Goal: Task Accomplishment & Management: Use online tool/utility

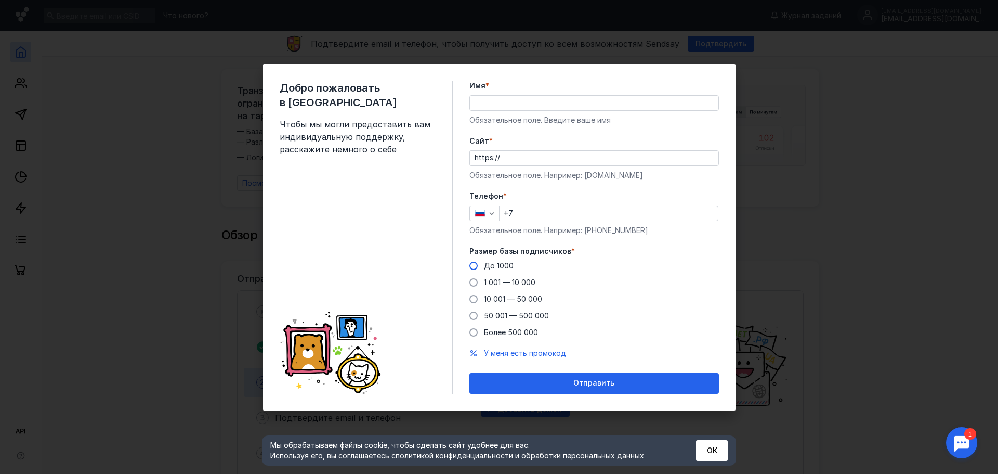
click at [505, 270] on div "До 1000" at bounding box center [499, 265] width 30 height 10
click at [0, 0] on input "До 1000" at bounding box center [0, 0] width 0 height 0
click at [556, 217] on input "+7" at bounding box center [609, 213] width 218 height 15
type input "[PHONE_NUMBER]"
type input "[PERSON_NAME]"
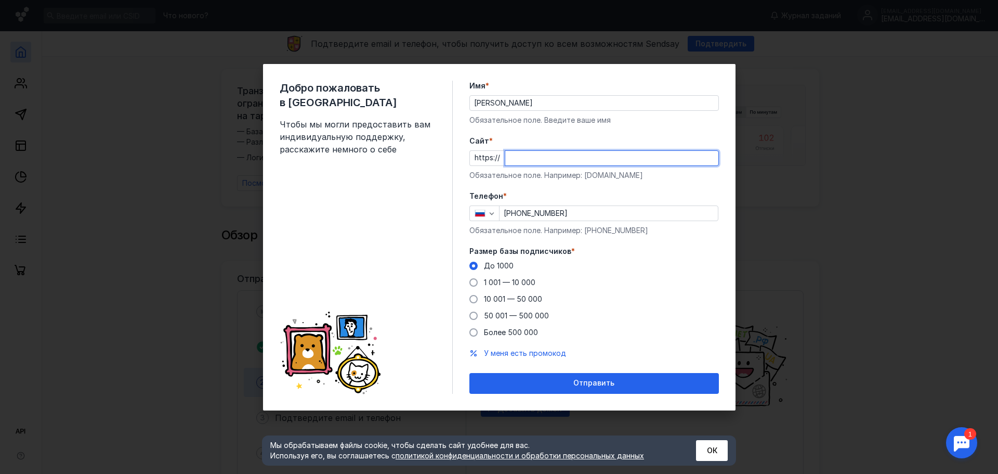
click at [544, 161] on input "Cайт *" at bounding box center [611, 158] width 213 height 15
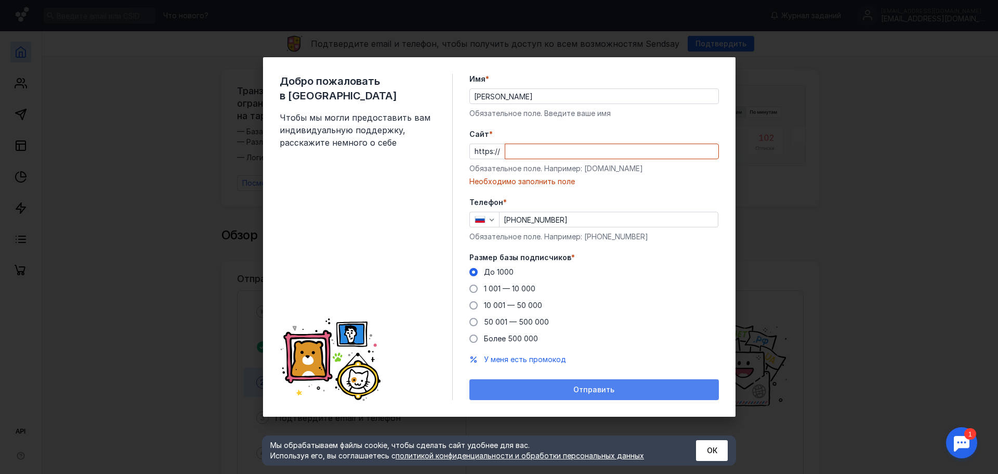
click at [615, 387] on div "Отправить" at bounding box center [594, 389] width 239 height 9
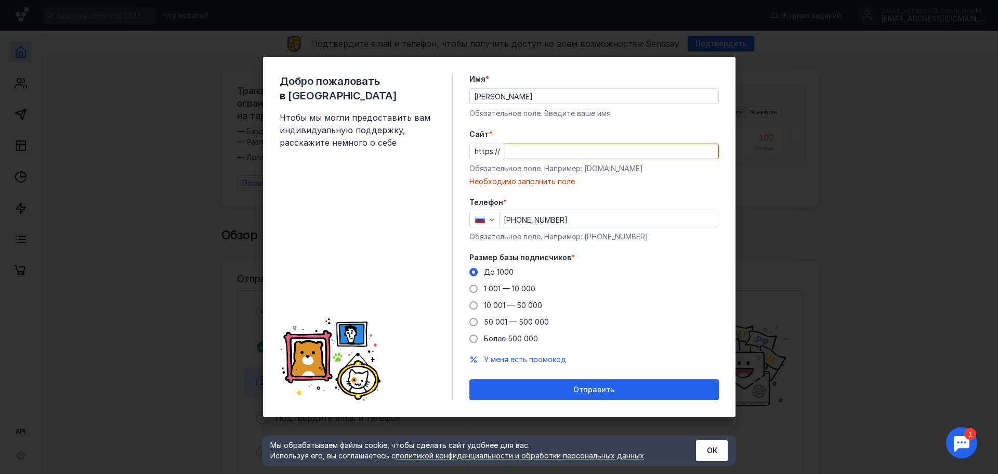
click at [578, 160] on div "Cайт * https:// Обязательное поле. Например: [DOMAIN_NAME] Необходимо заполнить…" at bounding box center [594, 158] width 250 height 58
click at [574, 154] on input "Cайт *" at bounding box center [611, 151] width 213 height 15
paste input "[DOMAIN_NAME]/"
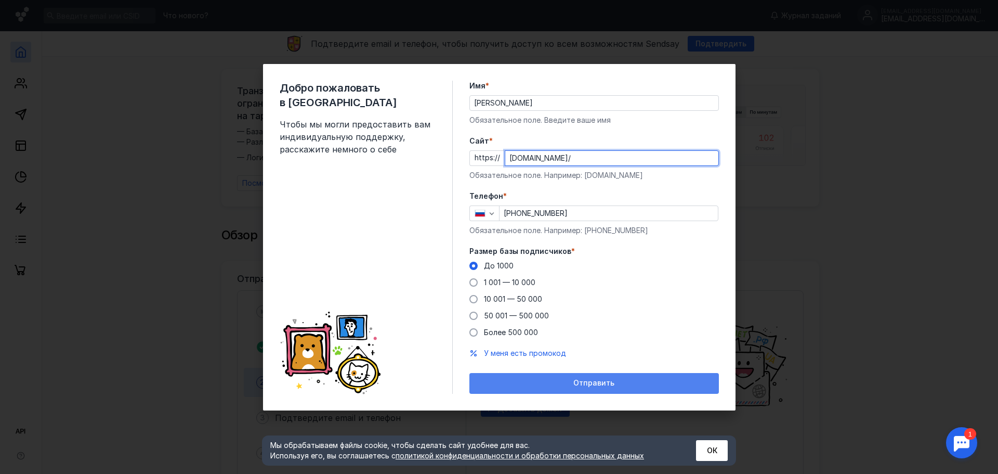
type input "[DOMAIN_NAME]/"
click at [603, 383] on span "Отправить" at bounding box center [593, 382] width 41 height 9
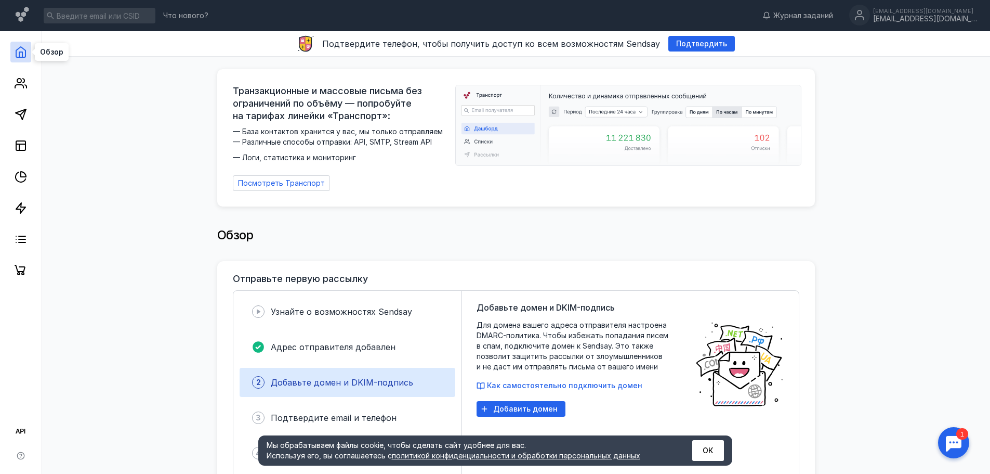
click at [21, 56] on icon at bounding box center [21, 52] width 12 height 12
click at [20, 246] on link at bounding box center [20, 239] width 21 height 21
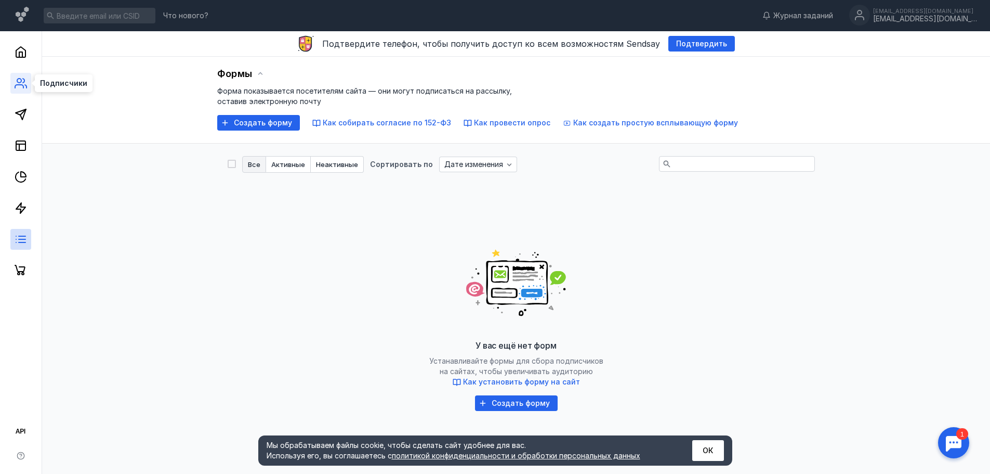
click at [20, 85] on icon at bounding box center [19, 86] width 8 height 3
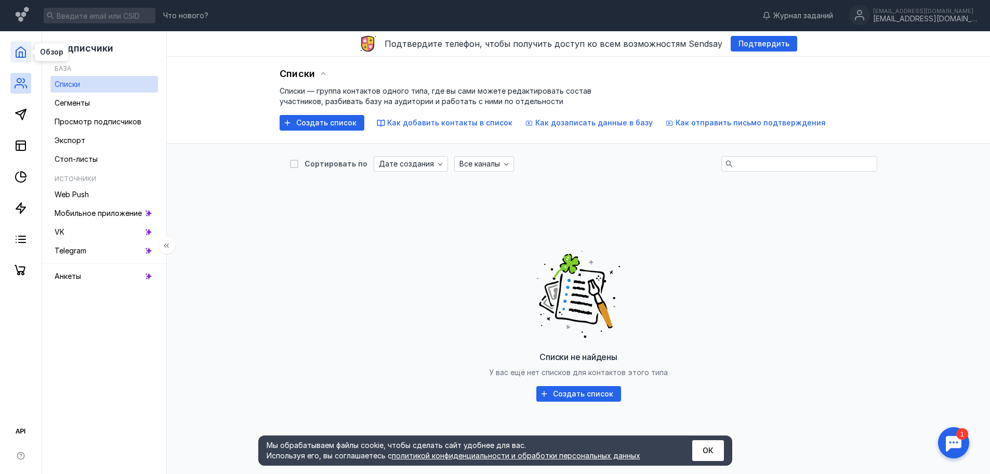
click at [21, 57] on icon at bounding box center [20, 52] width 9 height 10
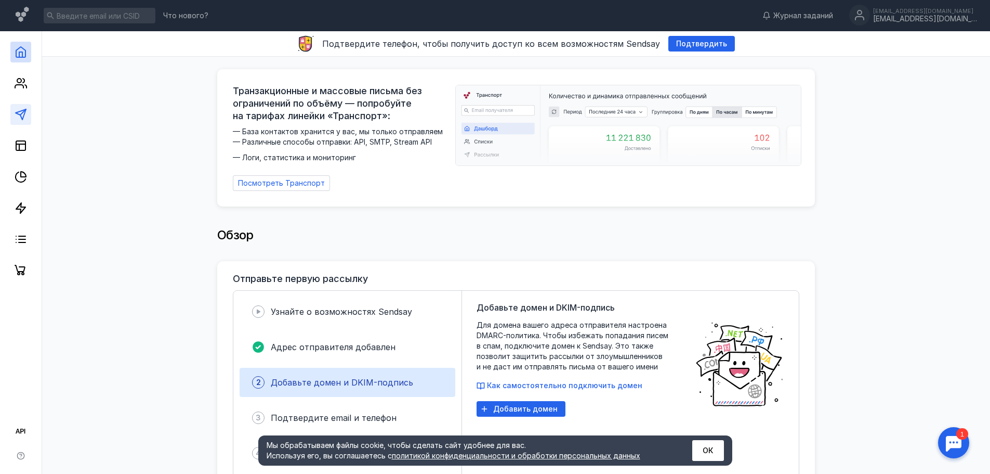
click at [19, 121] on link at bounding box center [20, 114] width 21 height 21
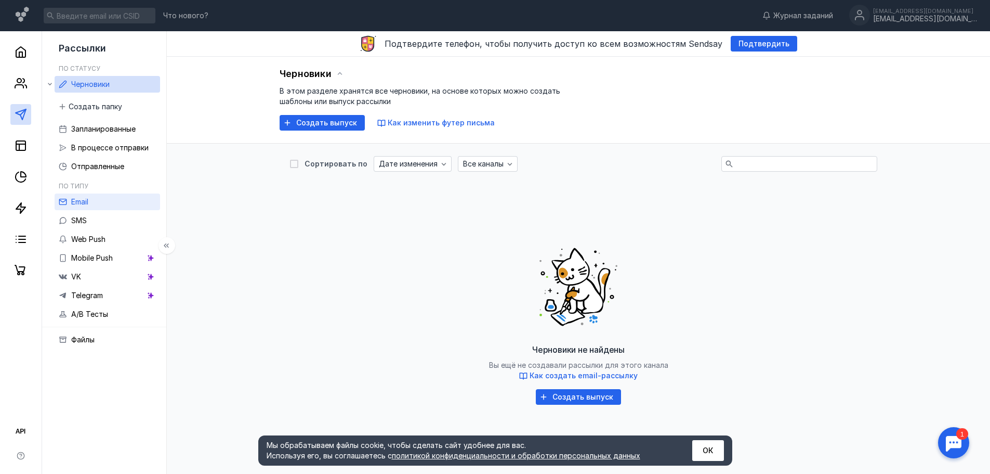
click at [72, 201] on span "Email" at bounding box center [79, 201] width 17 height 9
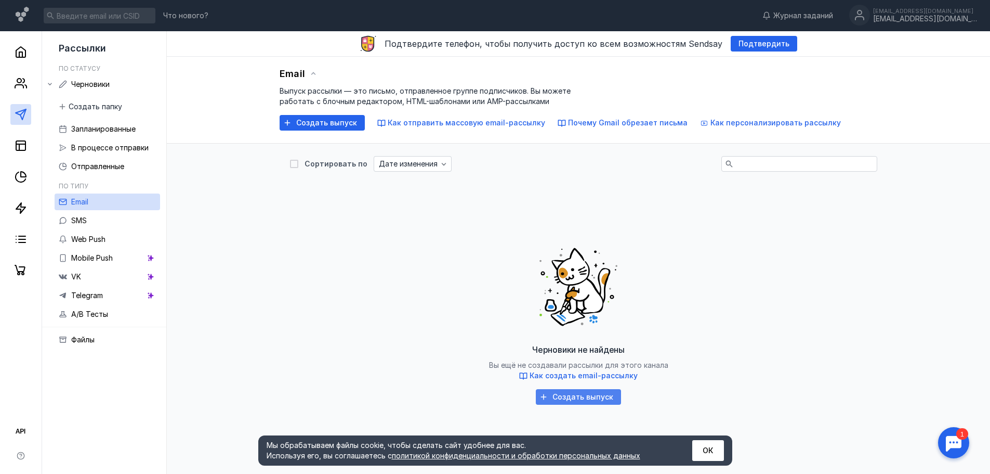
click at [556, 398] on span "Создать выпуск" at bounding box center [583, 396] width 61 height 9
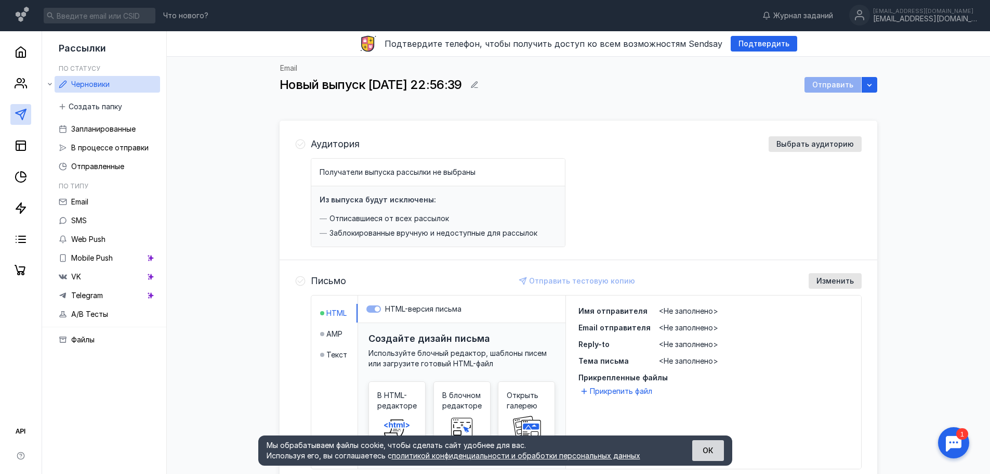
click at [710, 450] on button "ОК" at bounding box center [708, 450] width 32 height 21
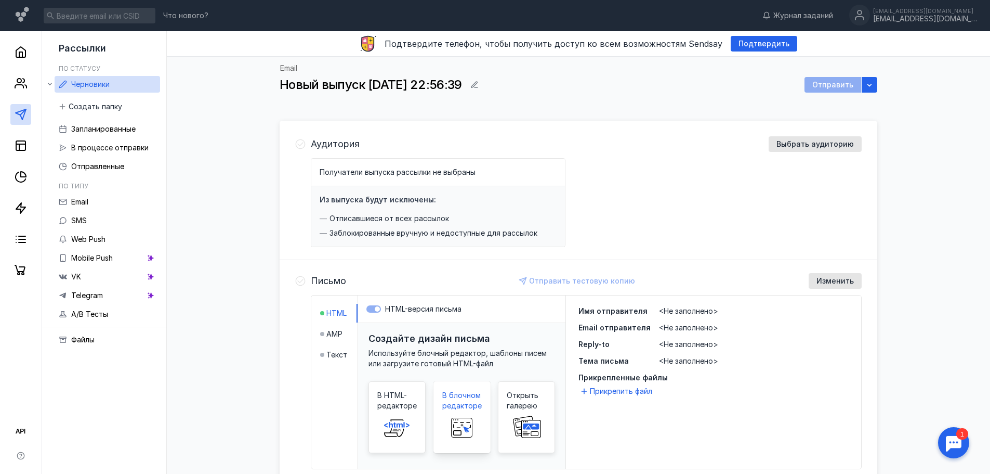
click at [450, 408] on span "В блочном редакторе" at bounding box center [462, 400] width 40 height 21
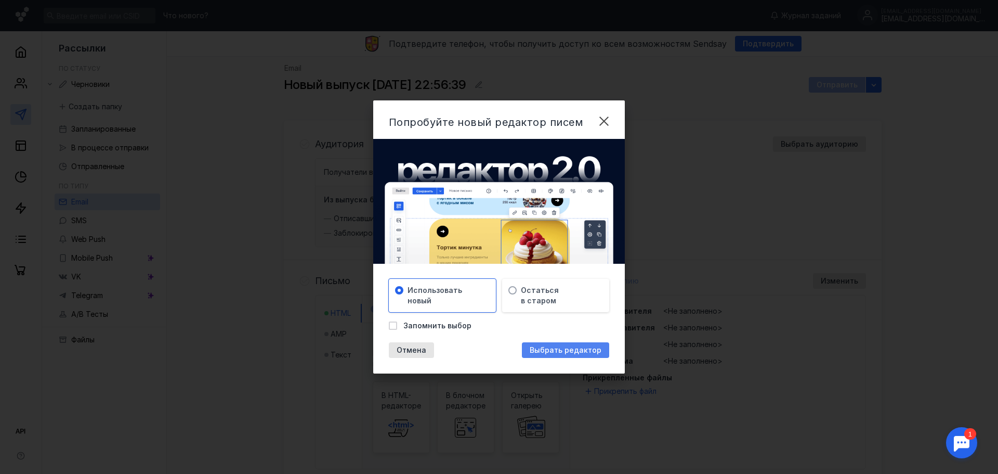
click at [544, 353] on span "Выбрать редактор" at bounding box center [566, 350] width 72 height 9
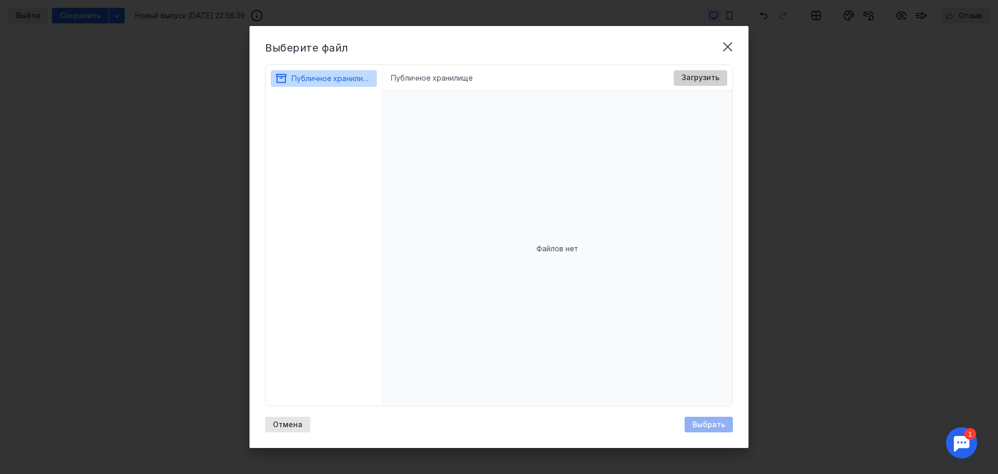
click at [685, 82] on div "Загрузить" at bounding box center [701, 78] width 54 height 16
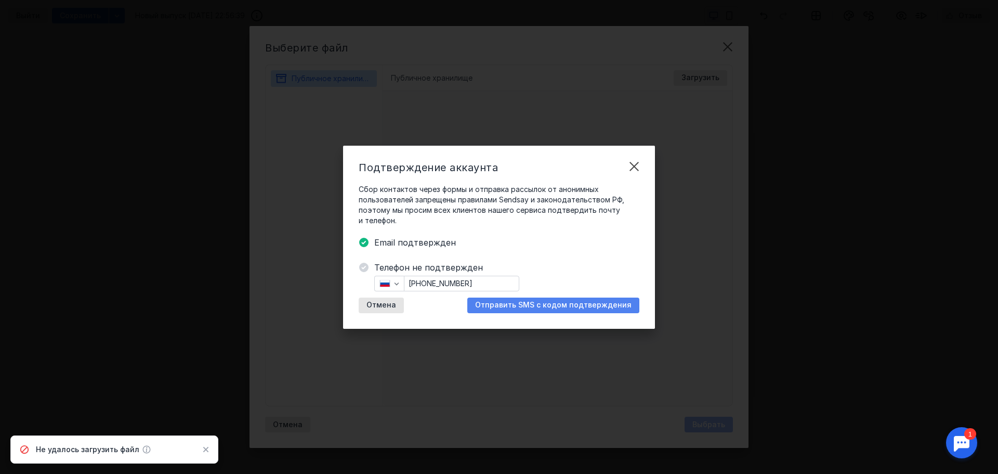
click at [496, 304] on span "Отправить SMS с кодом подтверждения" at bounding box center [553, 304] width 156 height 9
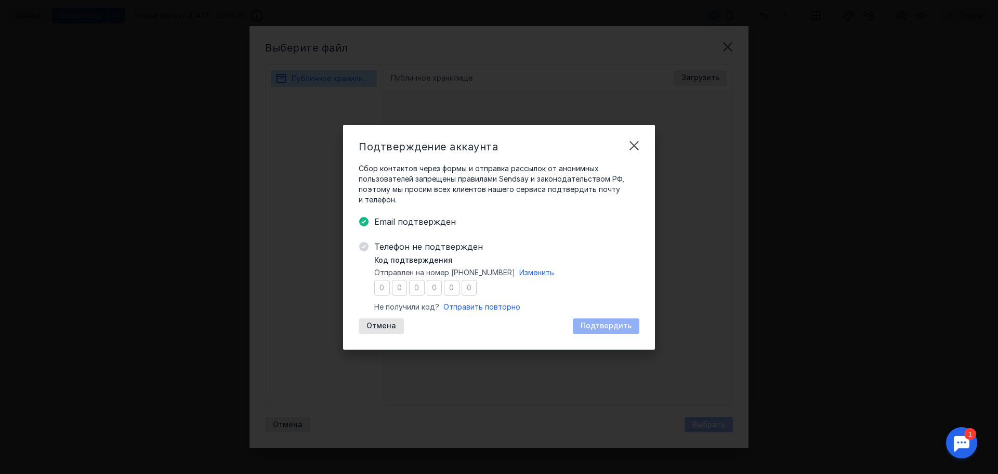
click at [382, 286] on input "number" at bounding box center [382, 288] width 16 height 16
type input "7"
type input "6"
type input "9"
type input "5"
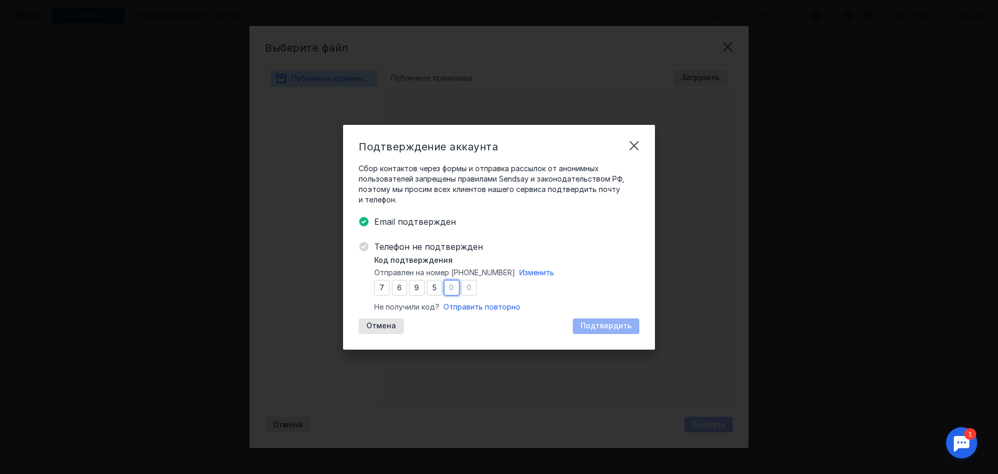
type input "3"
type input "6"
type input "2"
type input "9"
type input "5"
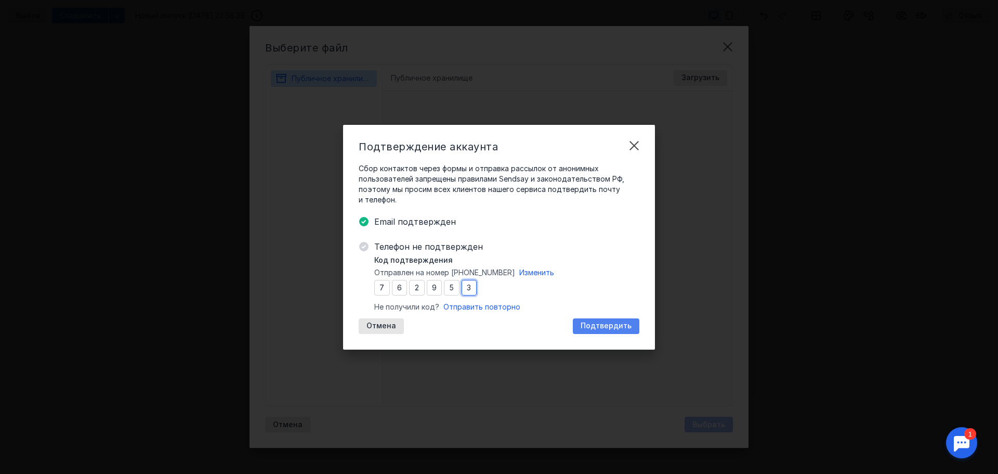
type input "3"
click at [590, 324] on span "Подтвердить" at bounding box center [606, 325] width 51 height 9
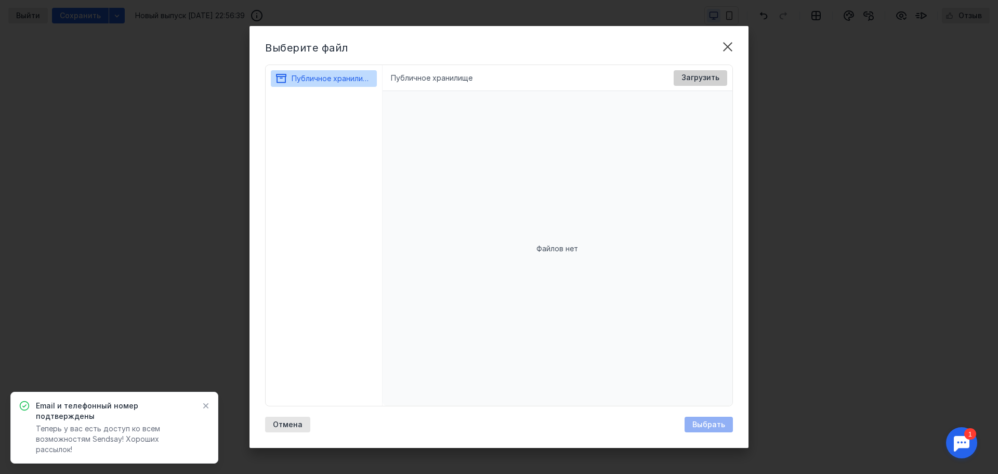
click at [692, 78] on span "Загрузить" at bounding box center [701, 77] width 38 height 9
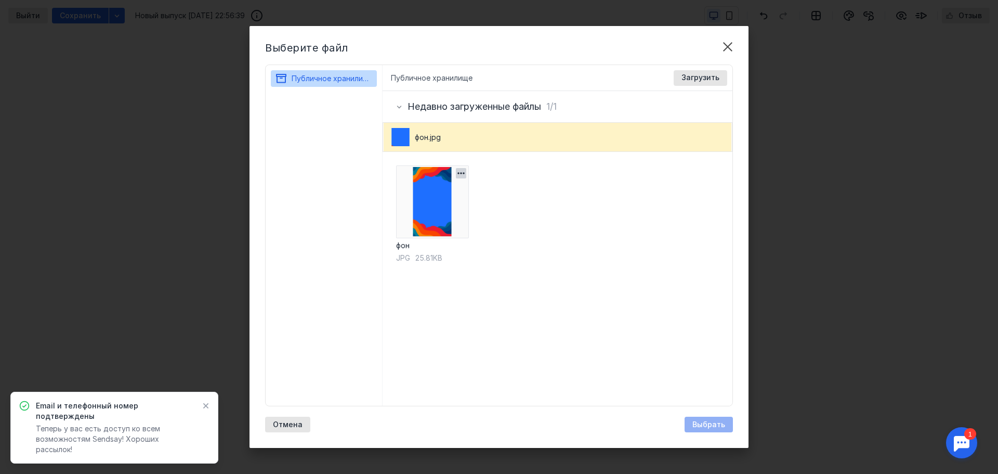
click at [456, 232] on img at bounding box center [432, 201] width 73 height 73
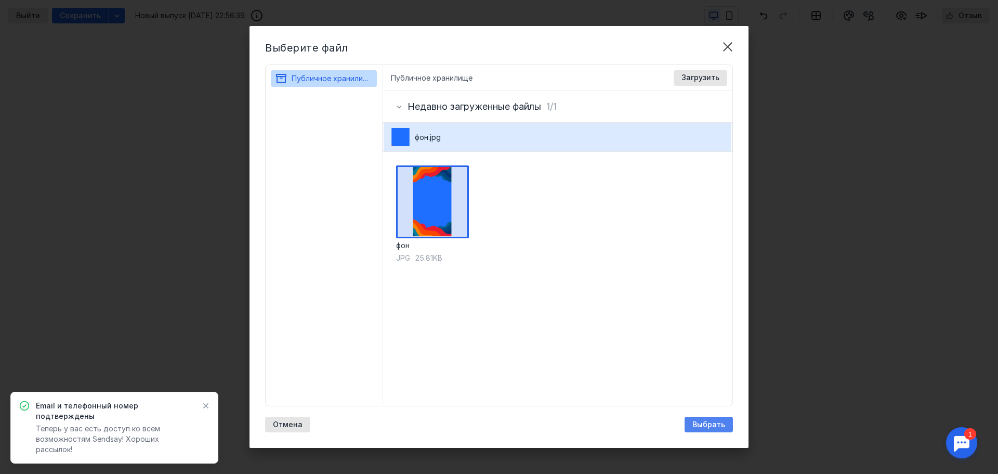
click at [701, 430] on div "Выбрать" at bounding box center [709, 424] width 48 height 16
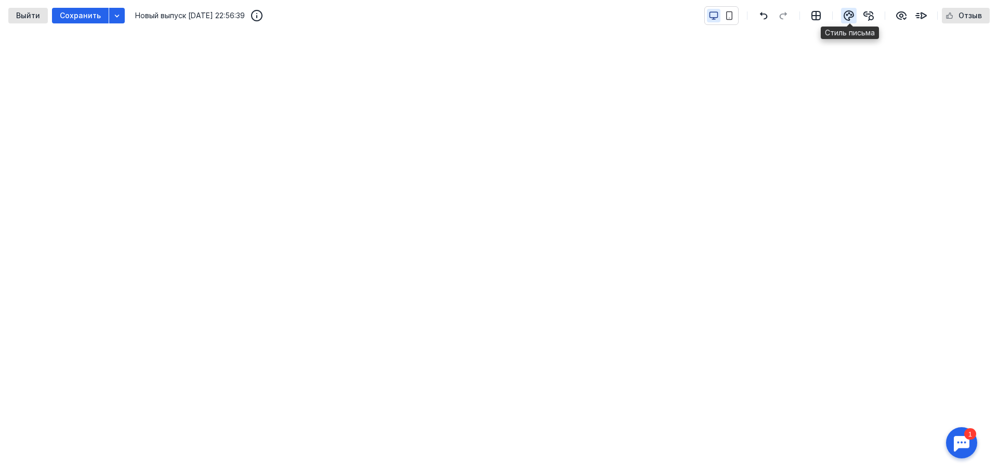
click at [852, 15] on icon "button" at bounding box center [851, 15] width 1 height 1
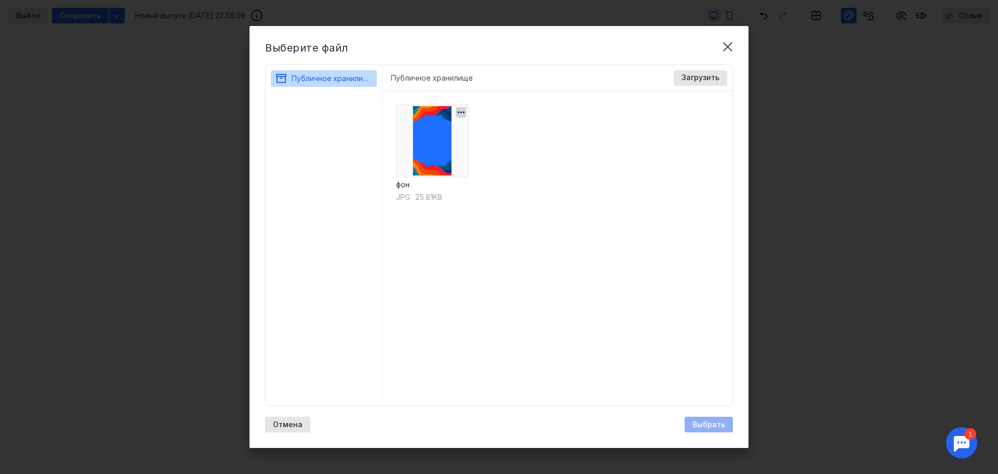
click at [422, 156] on img at bounding box center [432, 140] width 73 height 73
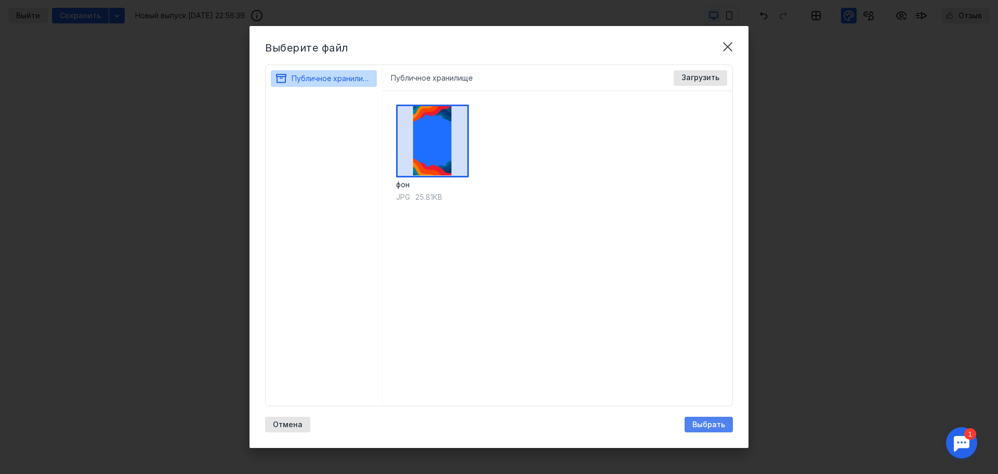
click at [702, 416] on div "Выберите файл Публичное хранилище Публичное хранилище Доступные форматы: Размер…" at bounding box center [499, 237] width 499 height 422
click at [711, 425] on span "Выбрать" at bounding box center [708, 424] width 33 height 9
